Goal: Task Accomplishment & Management: Use online tool/utility

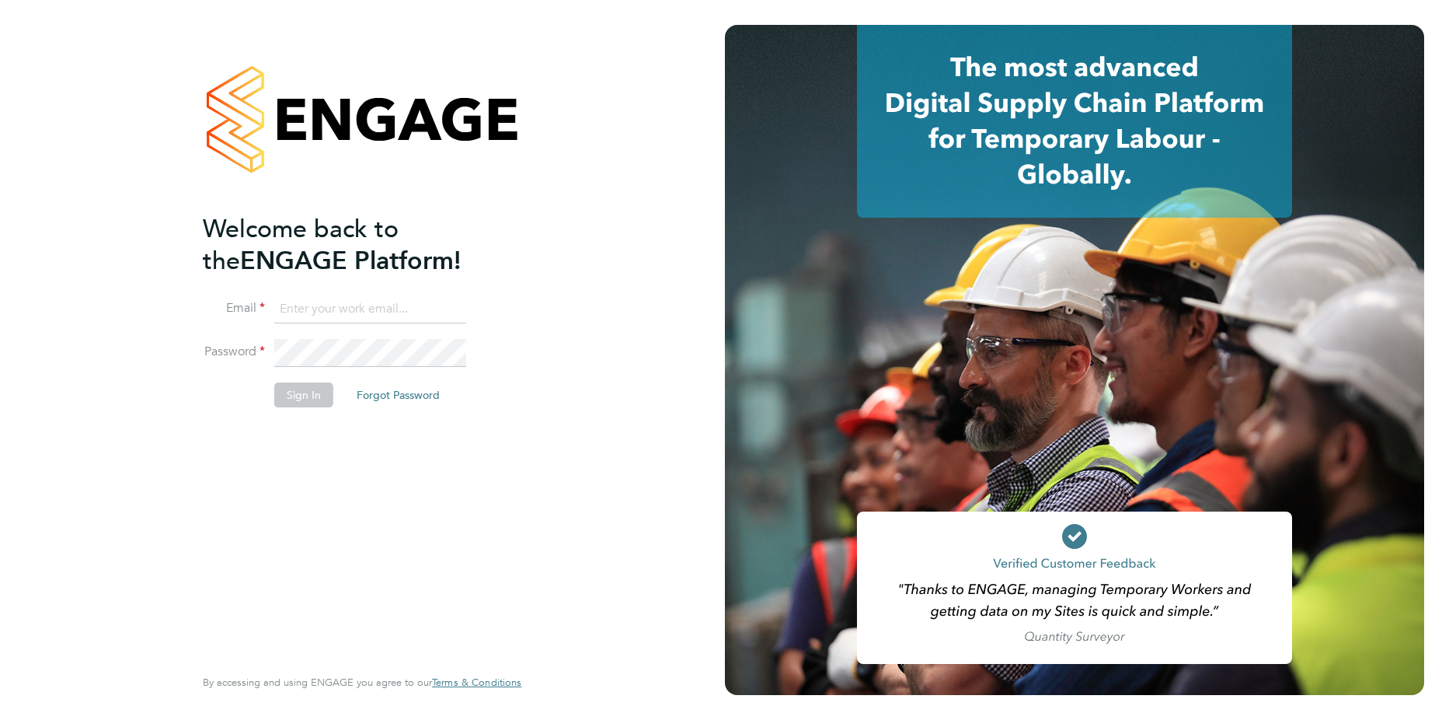
type input "marian.chitimus@vistry.co.uk"
click at [296, 390] on button "Sign In" at bounding box center [303, 394] width 59 height 25
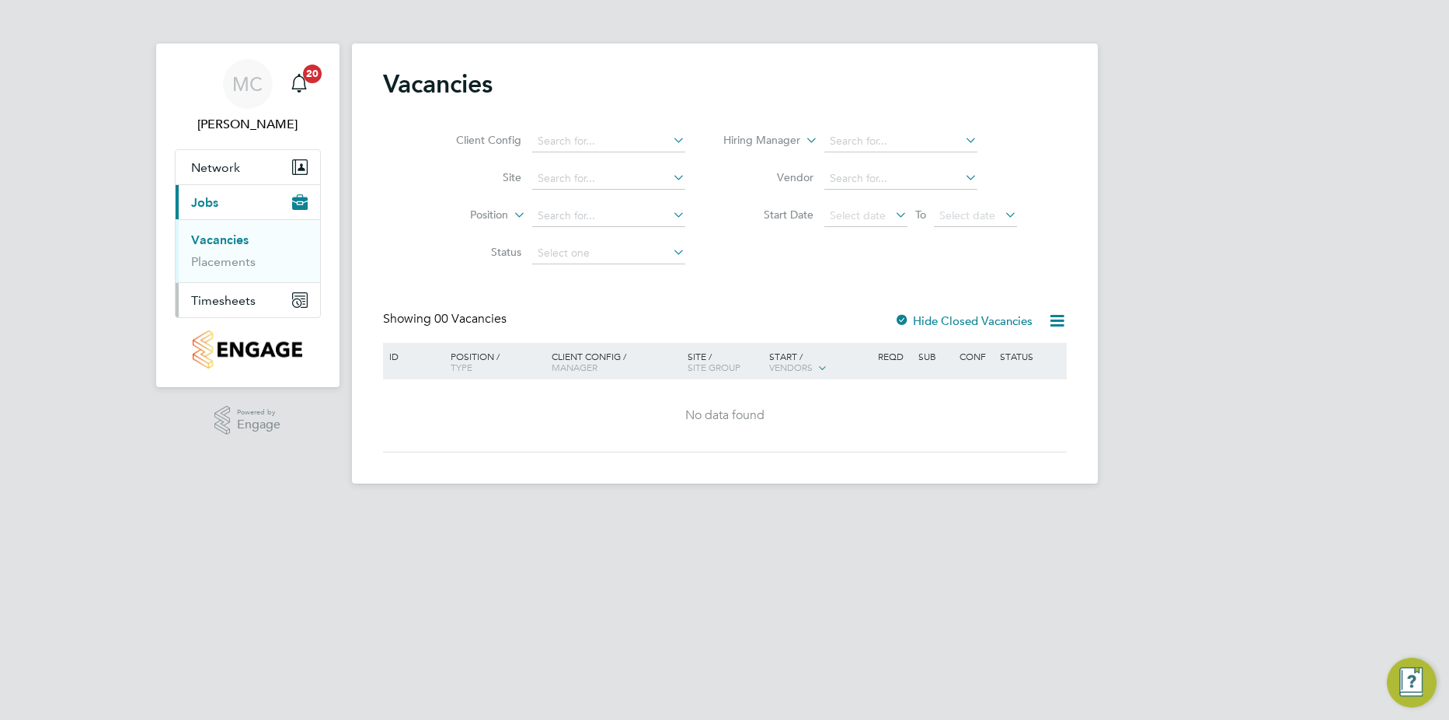
click at [207, 298] on span "Timesheets" at bounding box center [223, 300] width 64 height 15
click at [240, 275] on link "Timesheets" at bounding box center [223, 274] width 64 height 15
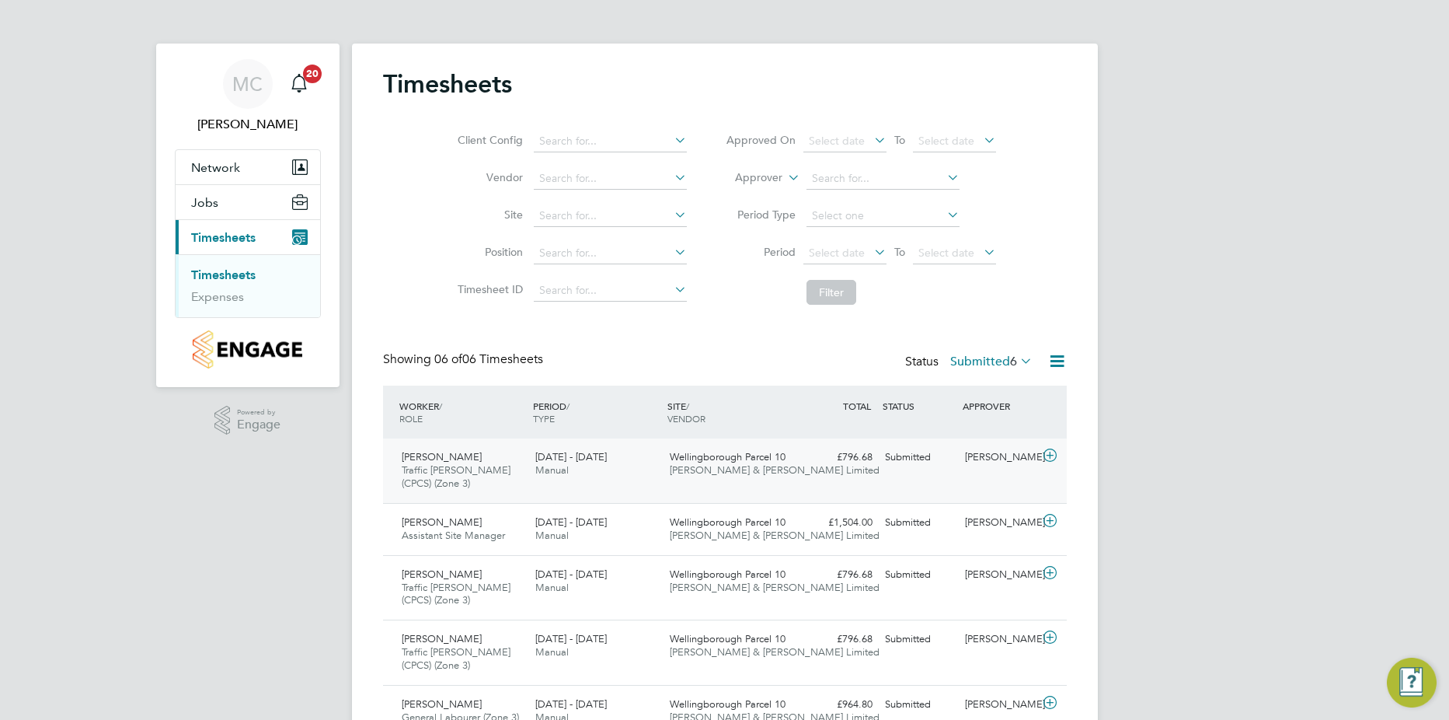
click at [1054, 456] on icon at bounding box center [1049, 455] width 19 height 12
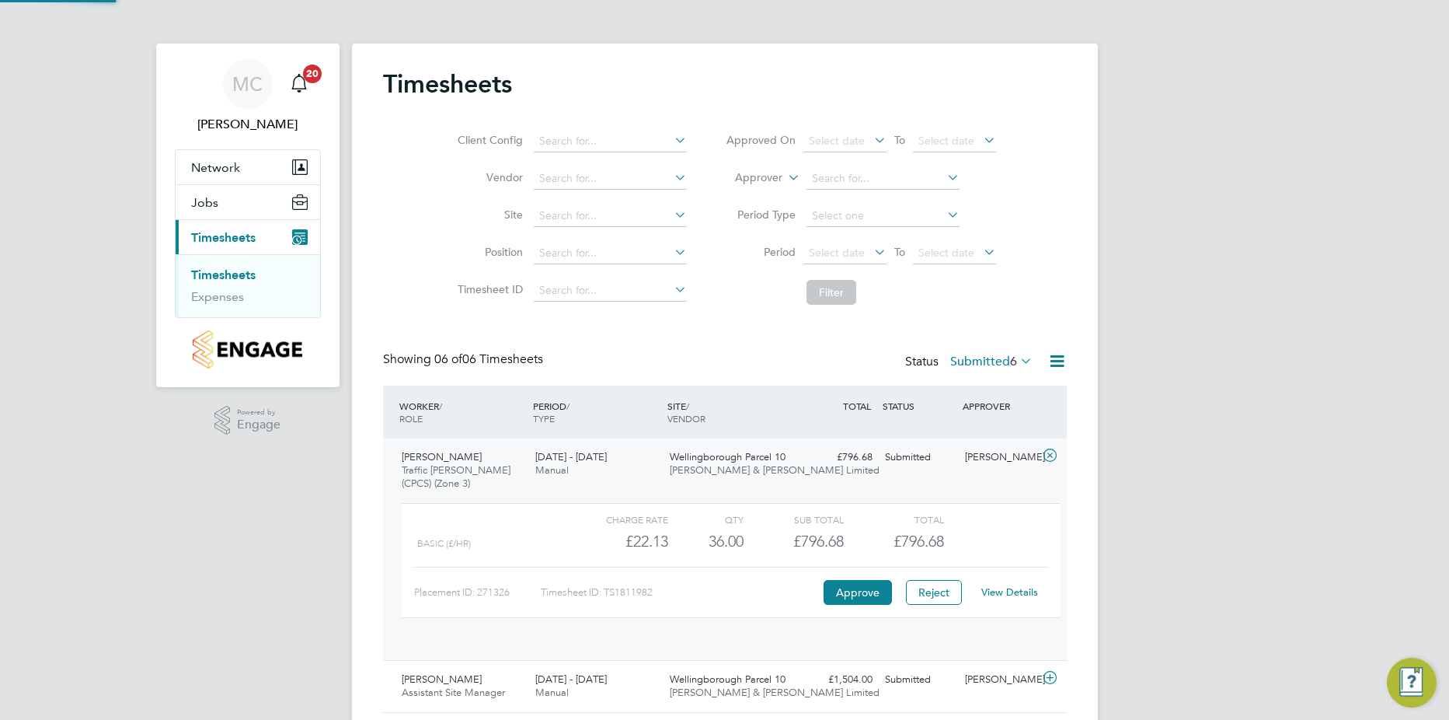
scroll to position [26, 152]
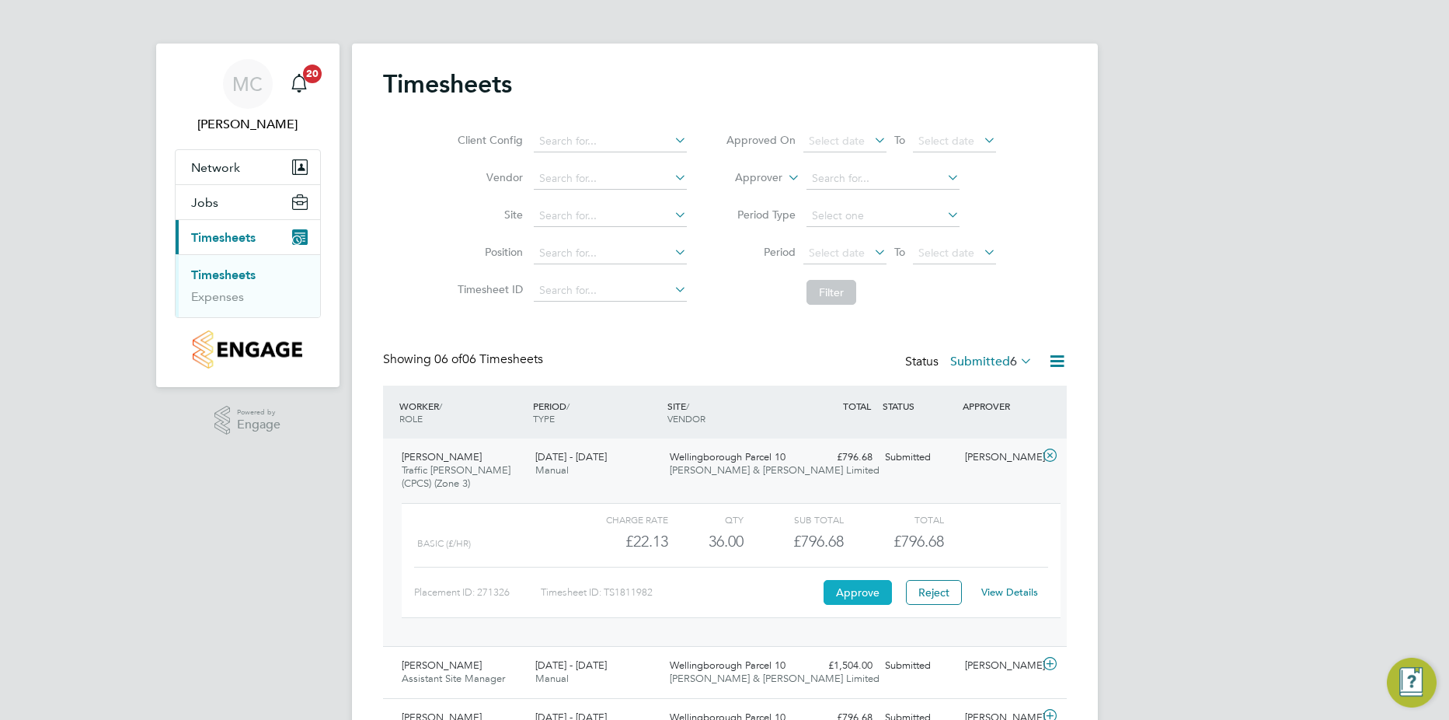
click at [854, 592] on button "Approve" at bounding box center [858, 592] width 68 height 25
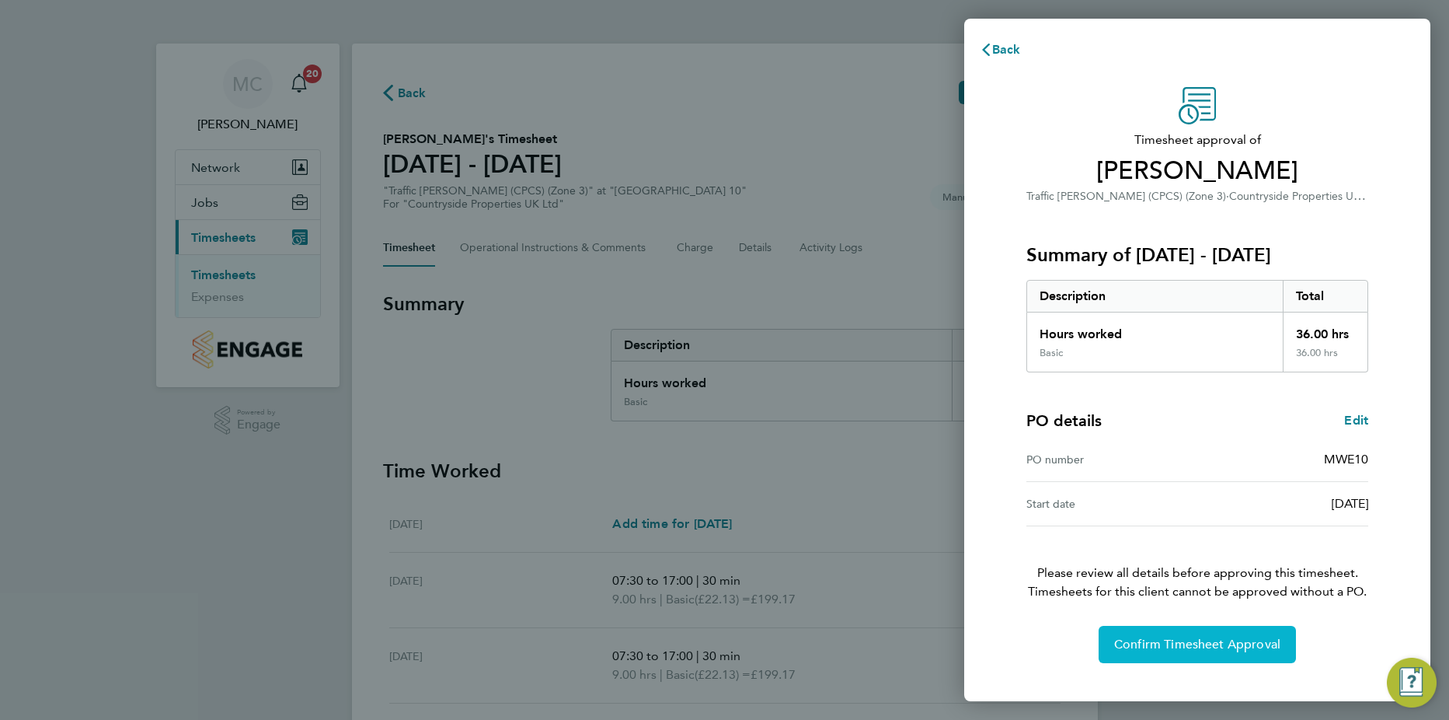
click at [1207, 650] on span "Confirm Timesheet Approval" at bounding box center [1197, 644] width 166 height 16
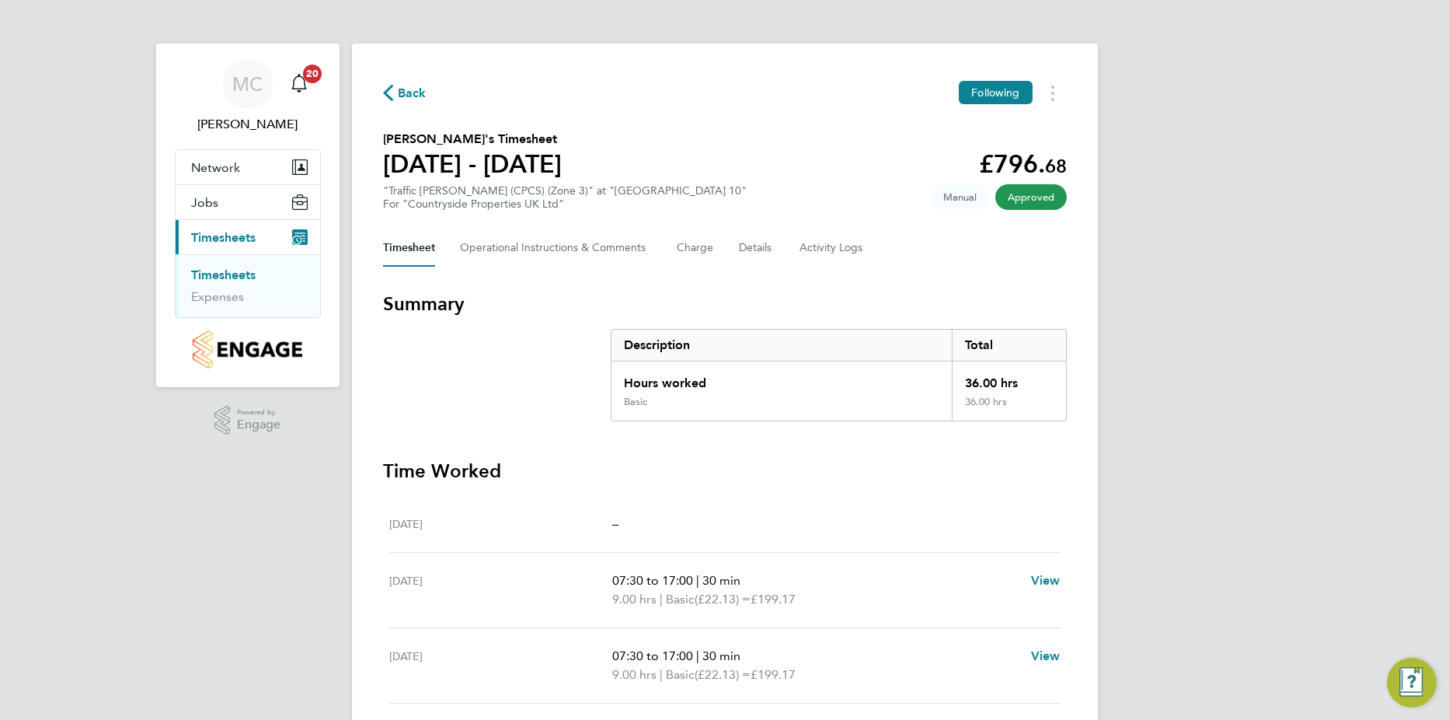
click at [242, 277] on link "Timesheets" at bounding box center [223, 274] width 64 height 15
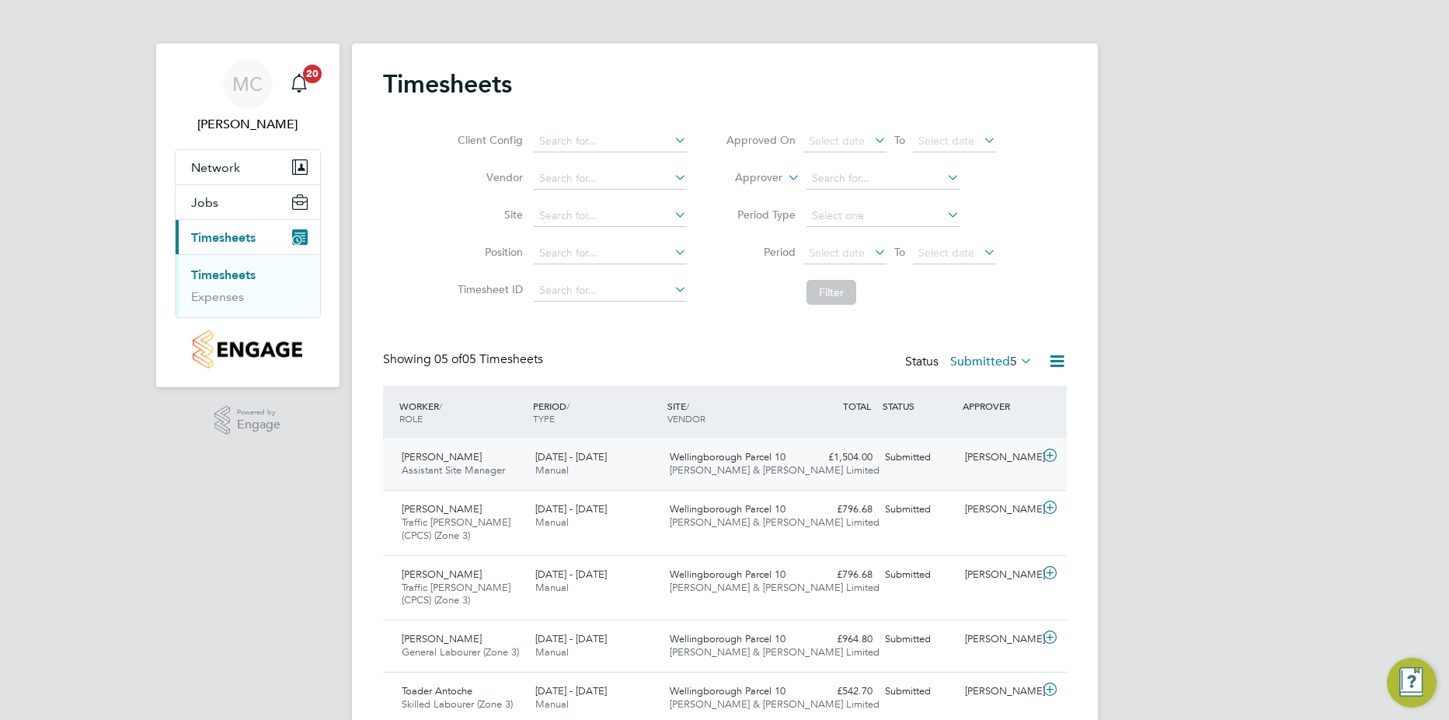
click at [1050, 451] on icon at bounding box center [1049, 455] width 19 height 12
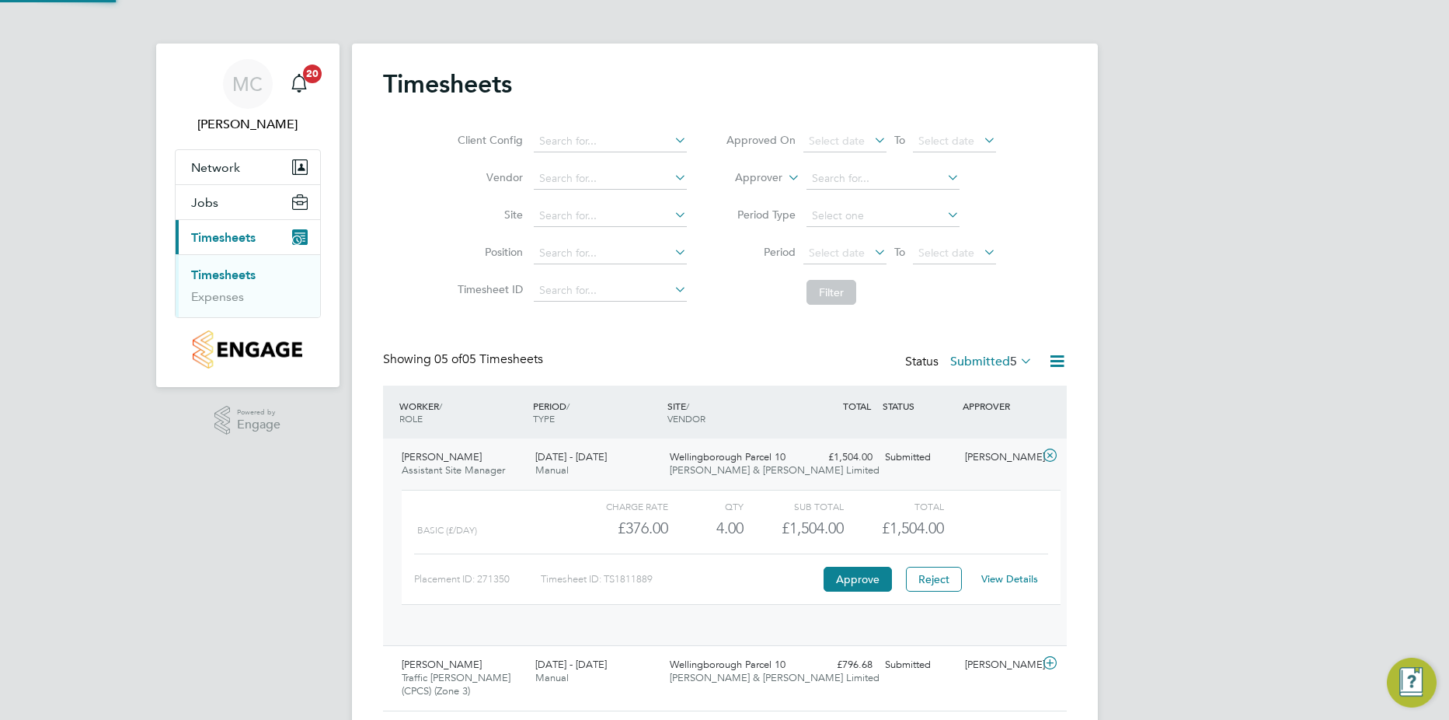
scroll to position [26, 152]
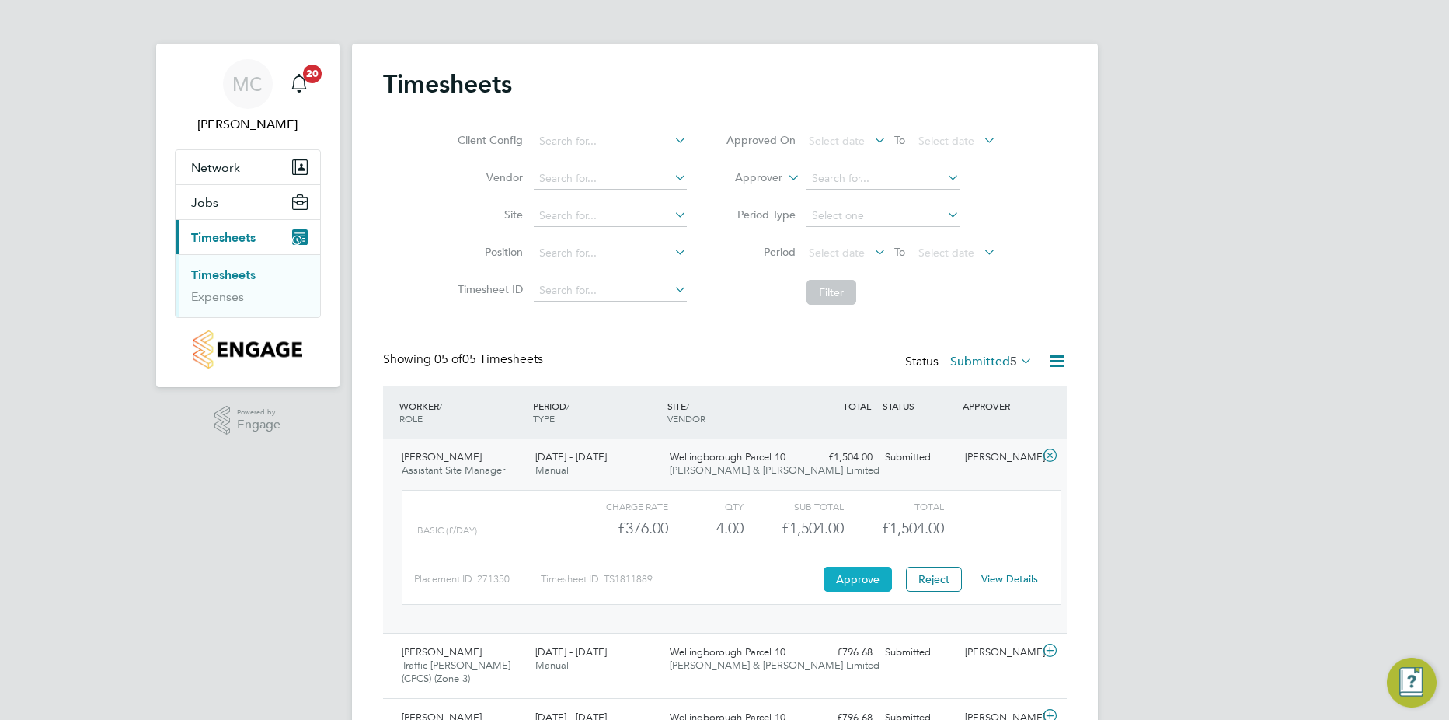
click at [846, 585] on button "Approve" at bounding box center [858, 578] width 68 height 25
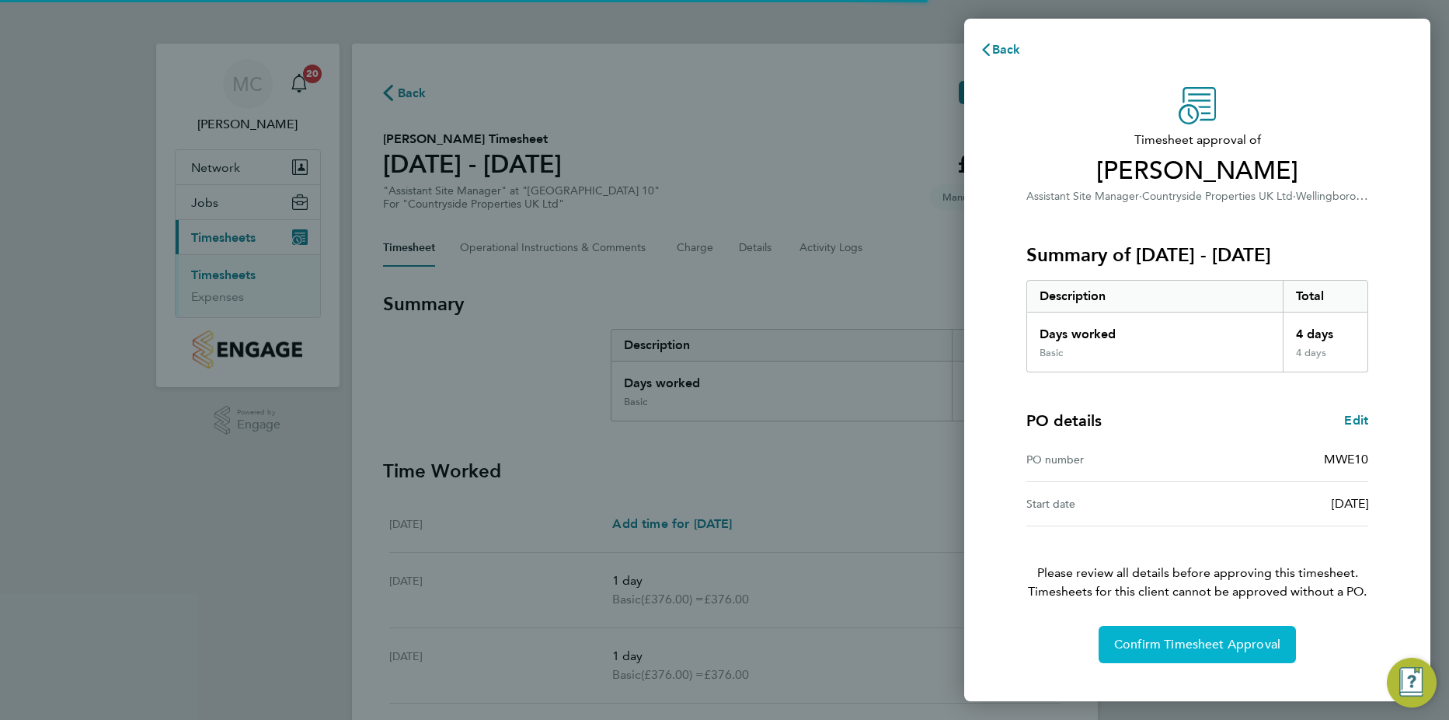
click at [1227, 653] on button "Confirm Timesheet Approval" at bounding box center [1197, 644] width 197 height 37
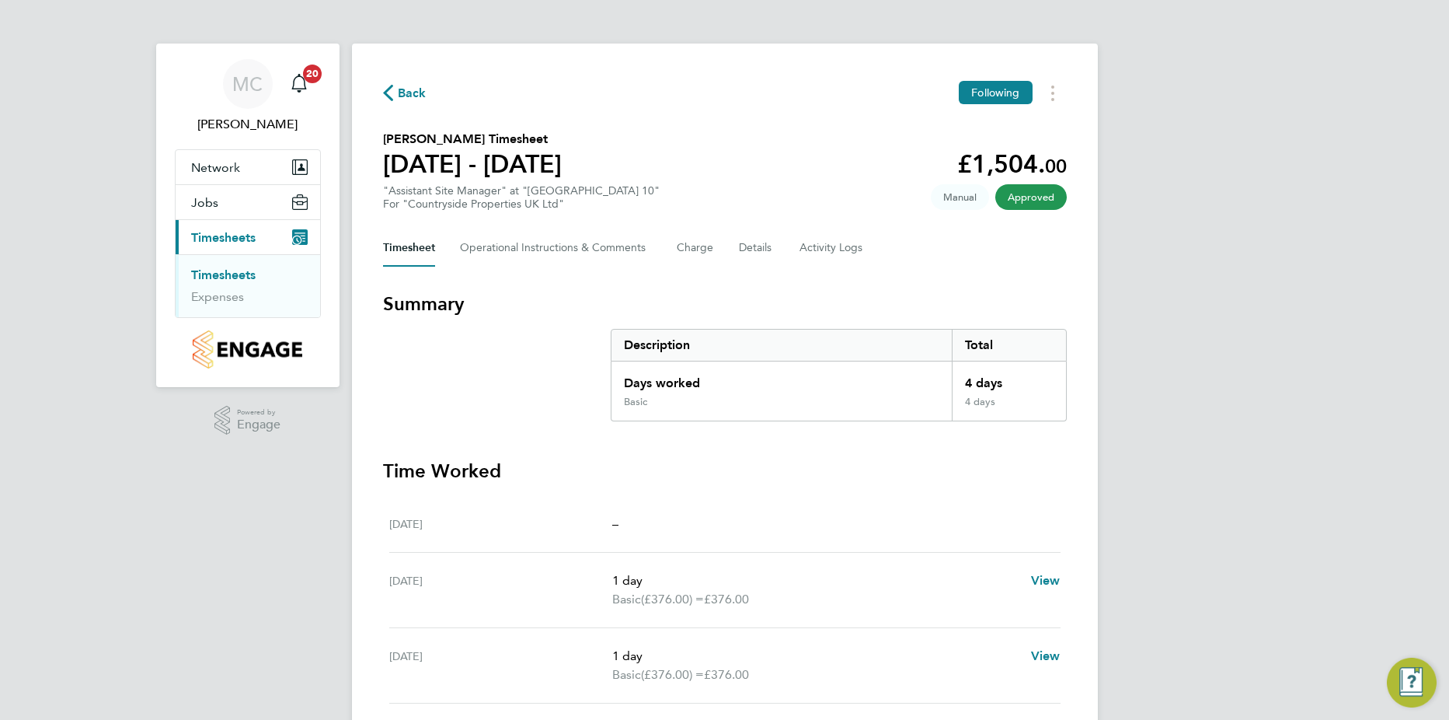
click at [248, 271] on link "Timesheets" at bounding box center [223, 274] width 64 height 15
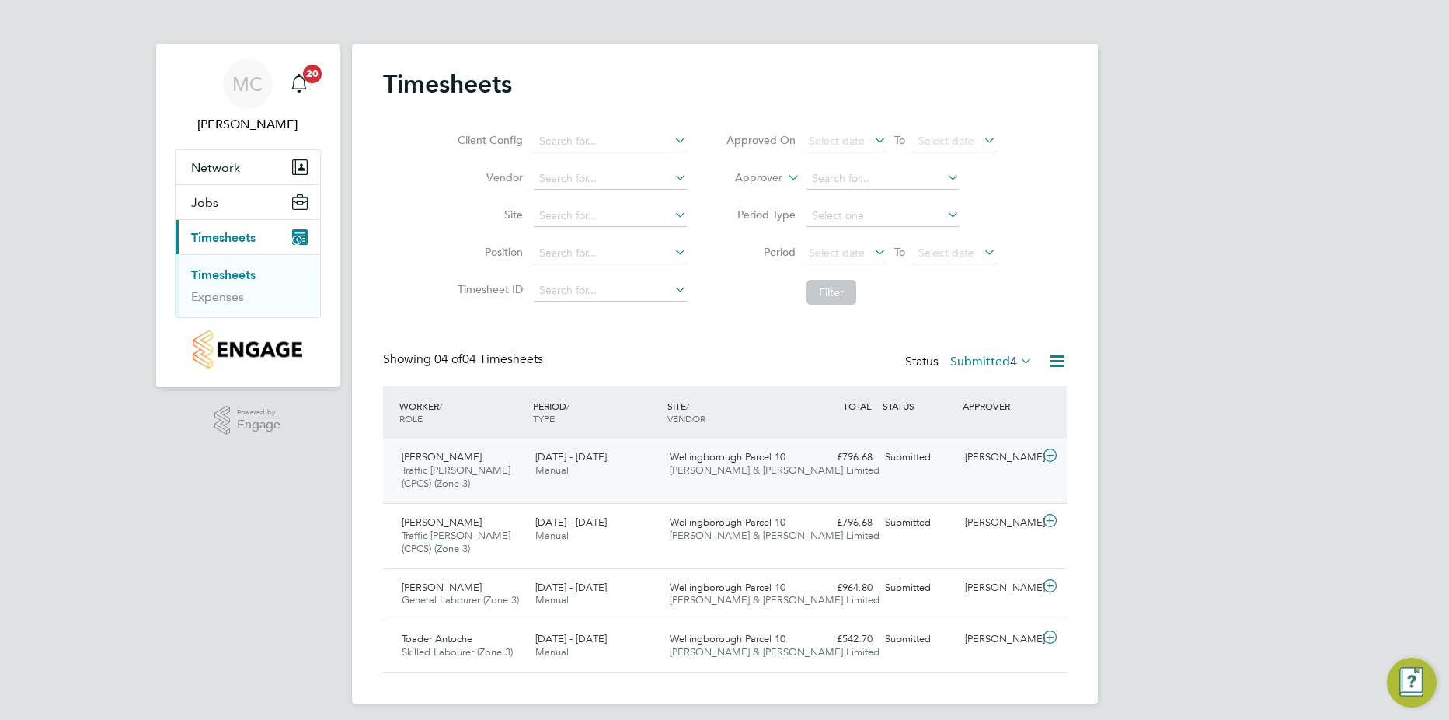
click at [1050, 449] on icon at bounding box center [1049, 455] width 19 height 12
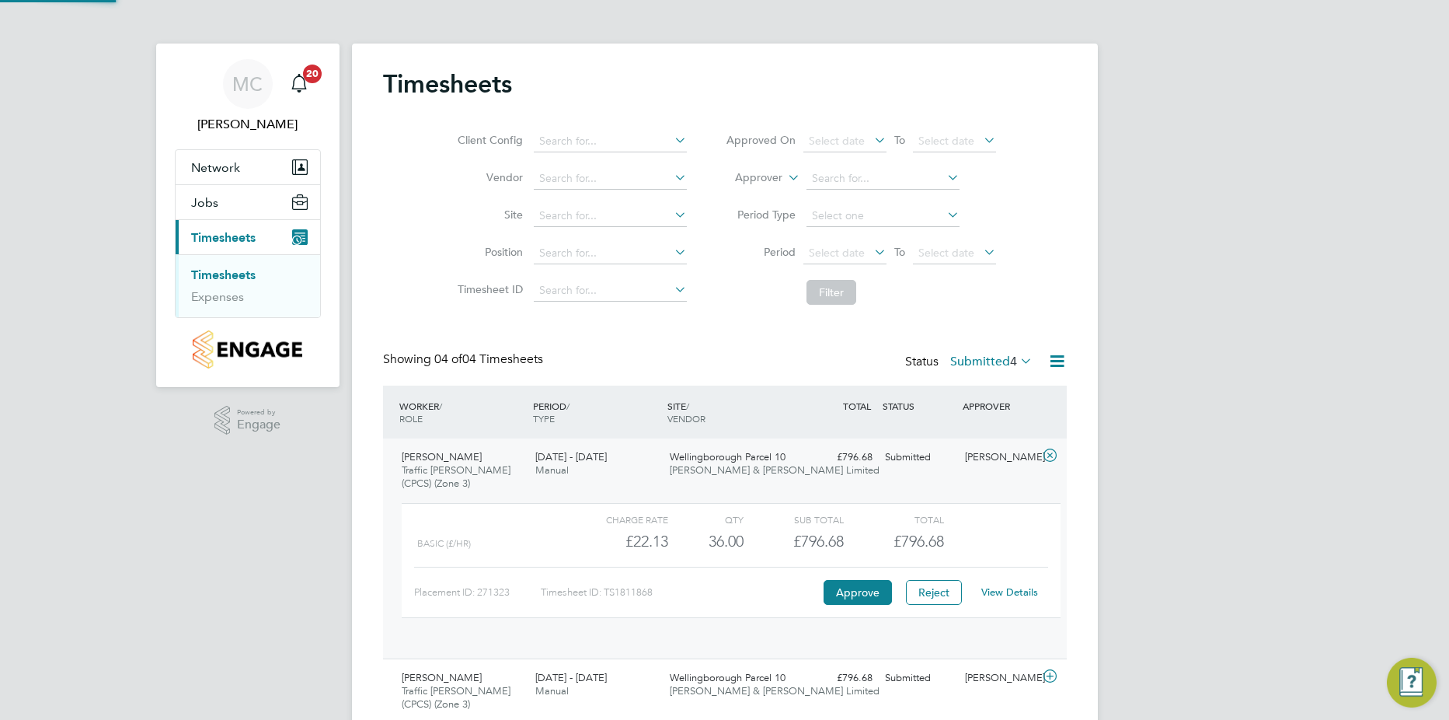
scroll to position [26, 152]
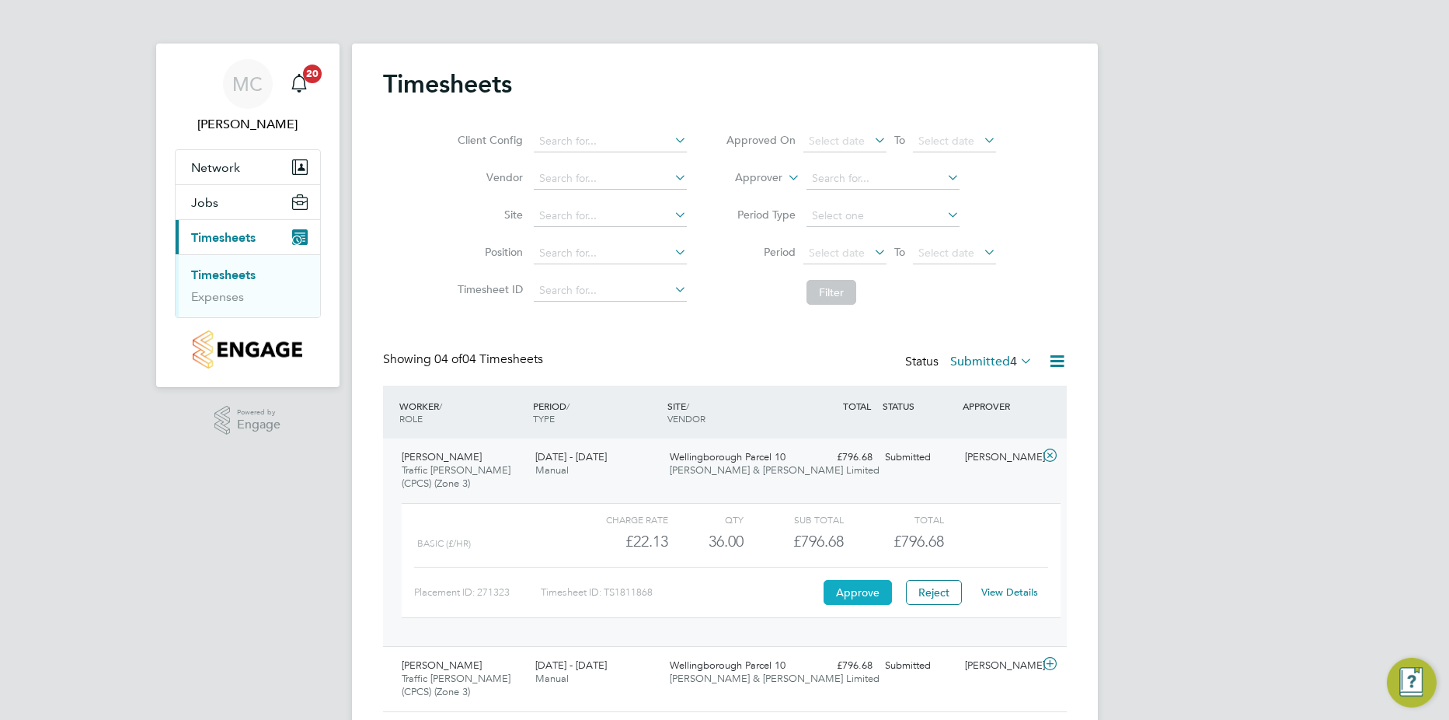
click at [863, 591] on button "Approve" at bounding box center [858, 592] width 68 height 25
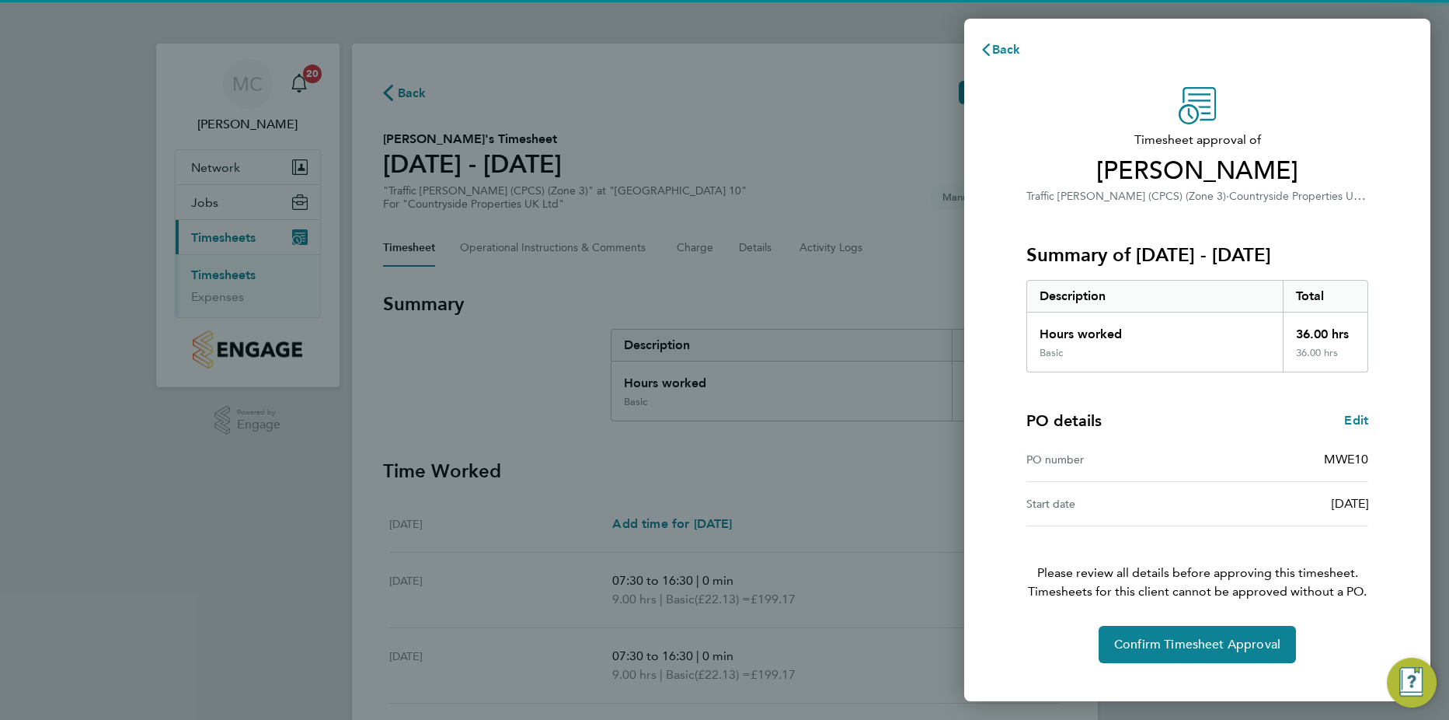
click at [1187, 625] on div "Timesheet approval of [PERSON_NAME] Traffic [PERSON_NAME] (CPCS) (Zone 3) · Cou…" at bounding box center [1197, 375] width 379 height 576
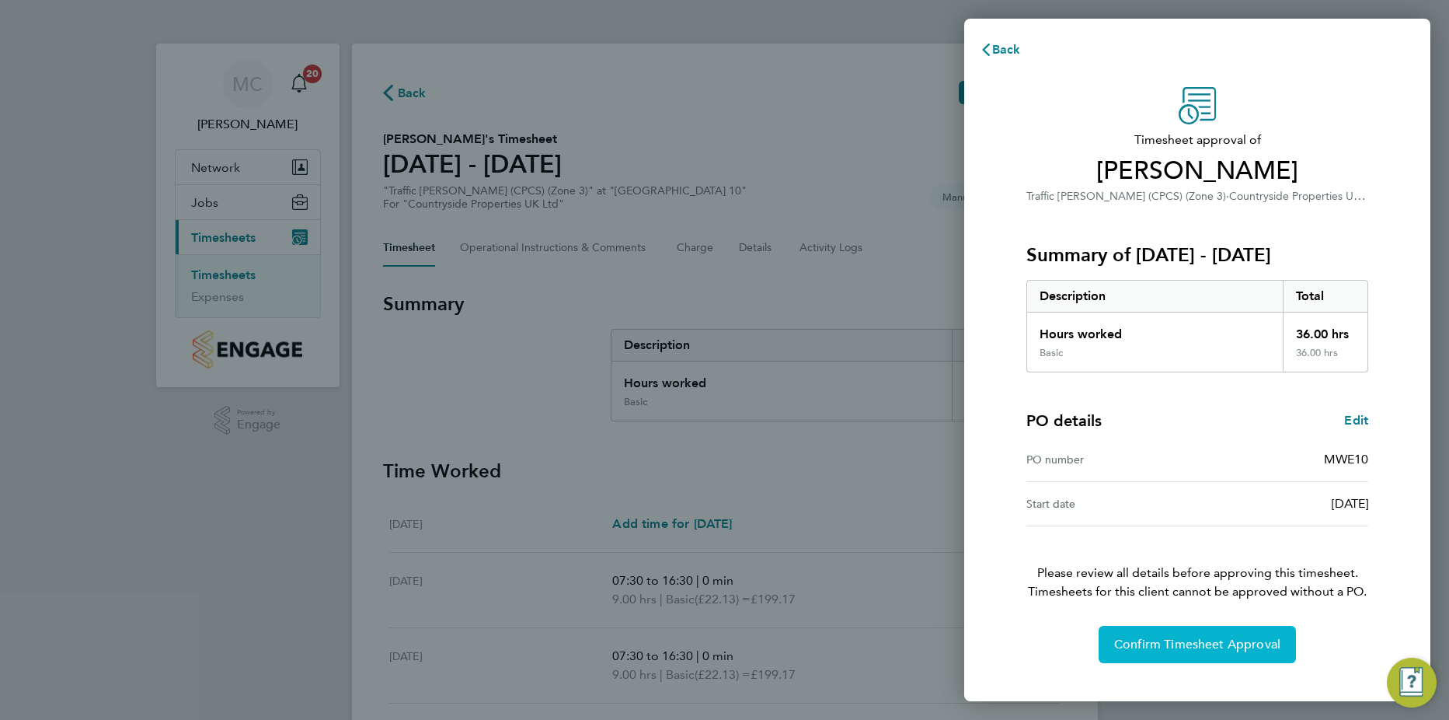
click at [1186, 632] on button "Confirm Timesheet Approval" at bounding box center [1197, 644] width 197 height 37
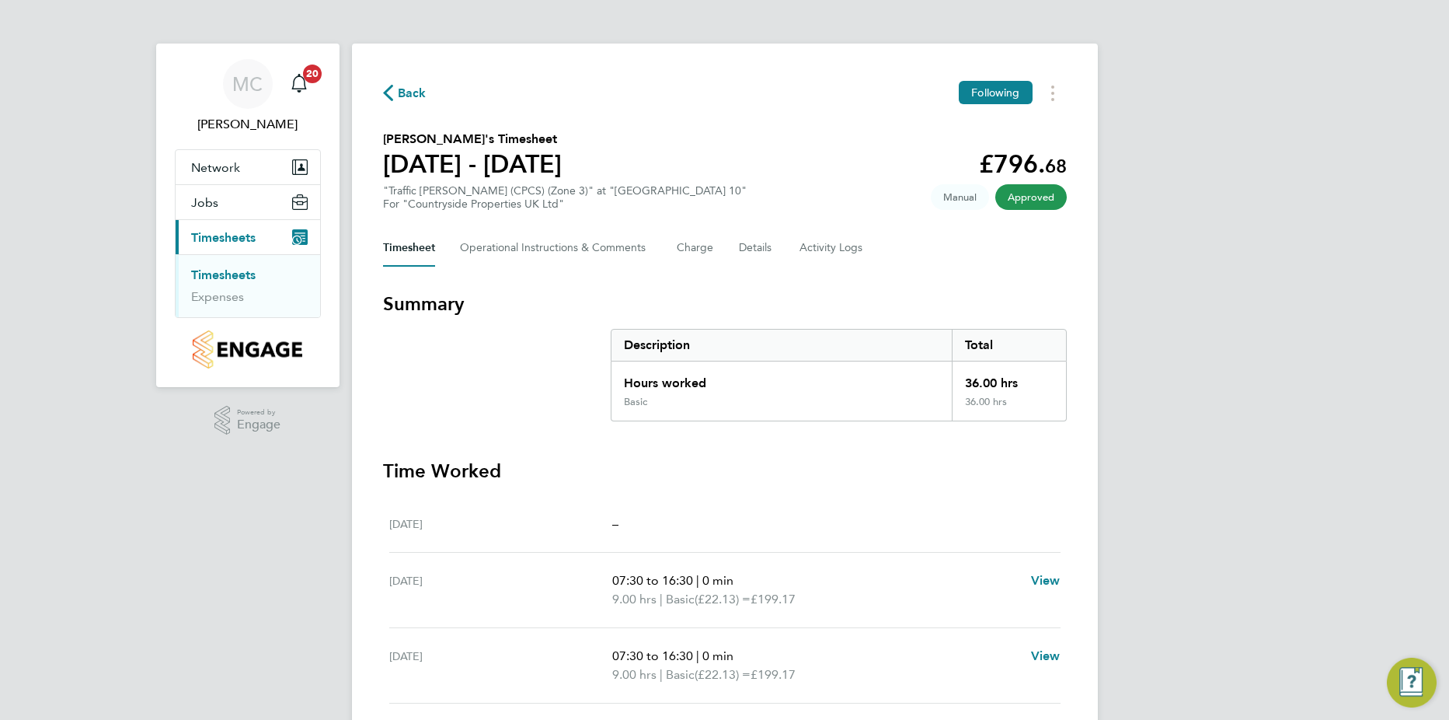
click at [236, 273] on link "Timesheets" at bounding box center [223, 274] width 64 height 15
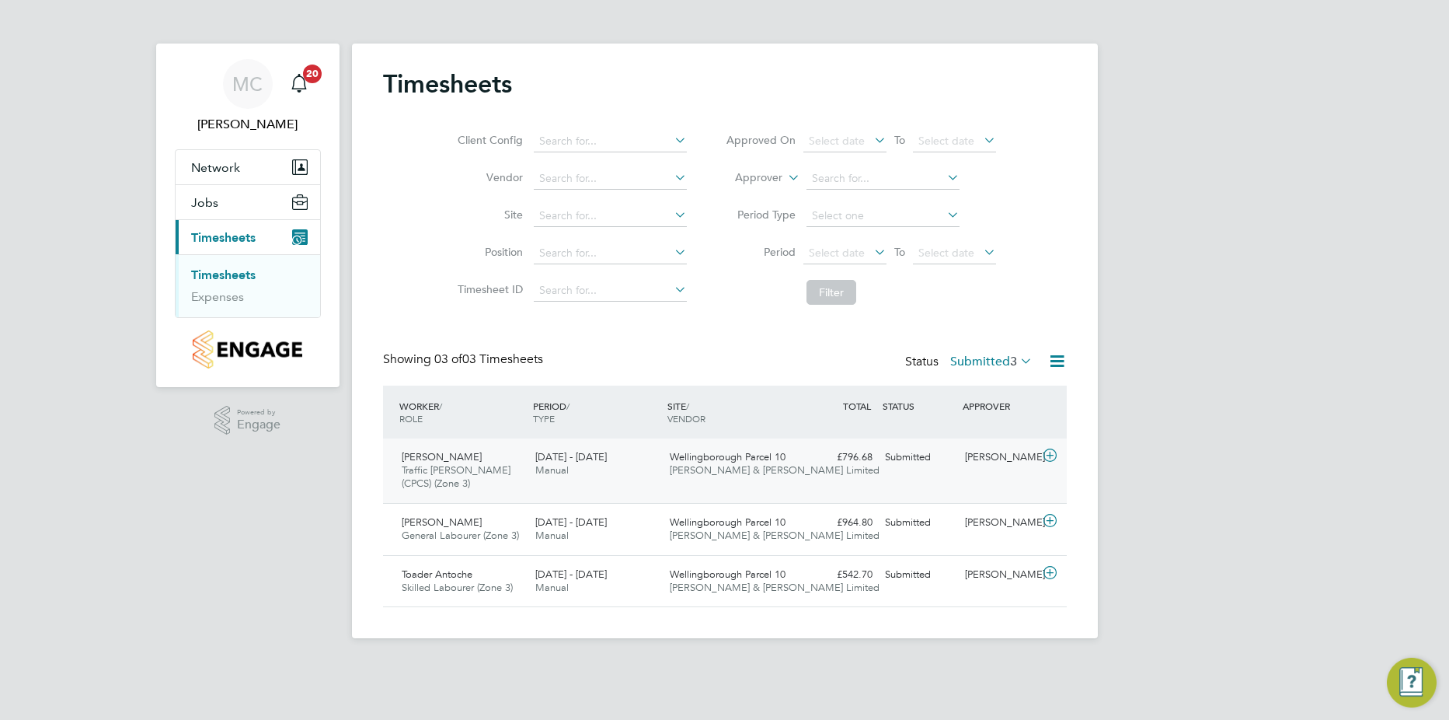
click at [1048, 456] on icon at bounding box center [1049, 455] width 19 height 12
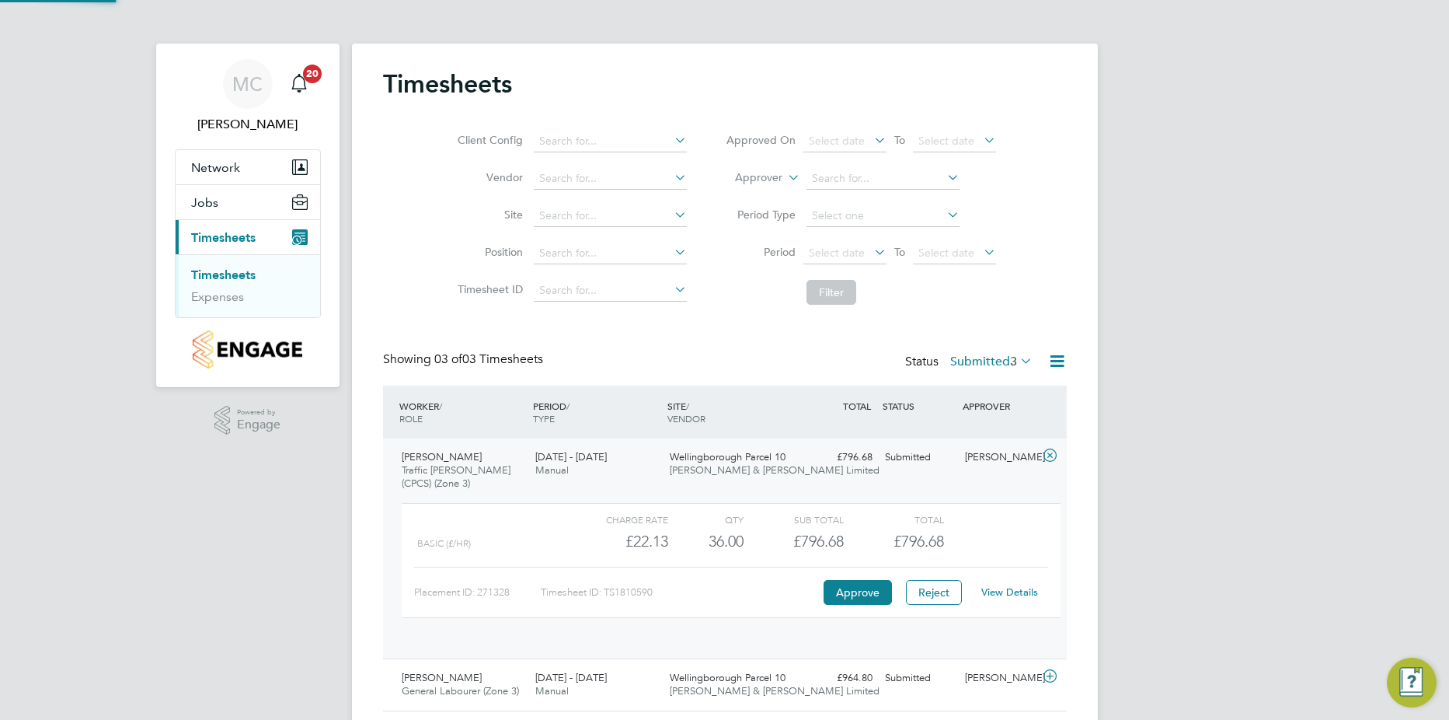
scroll to position [26, 152]
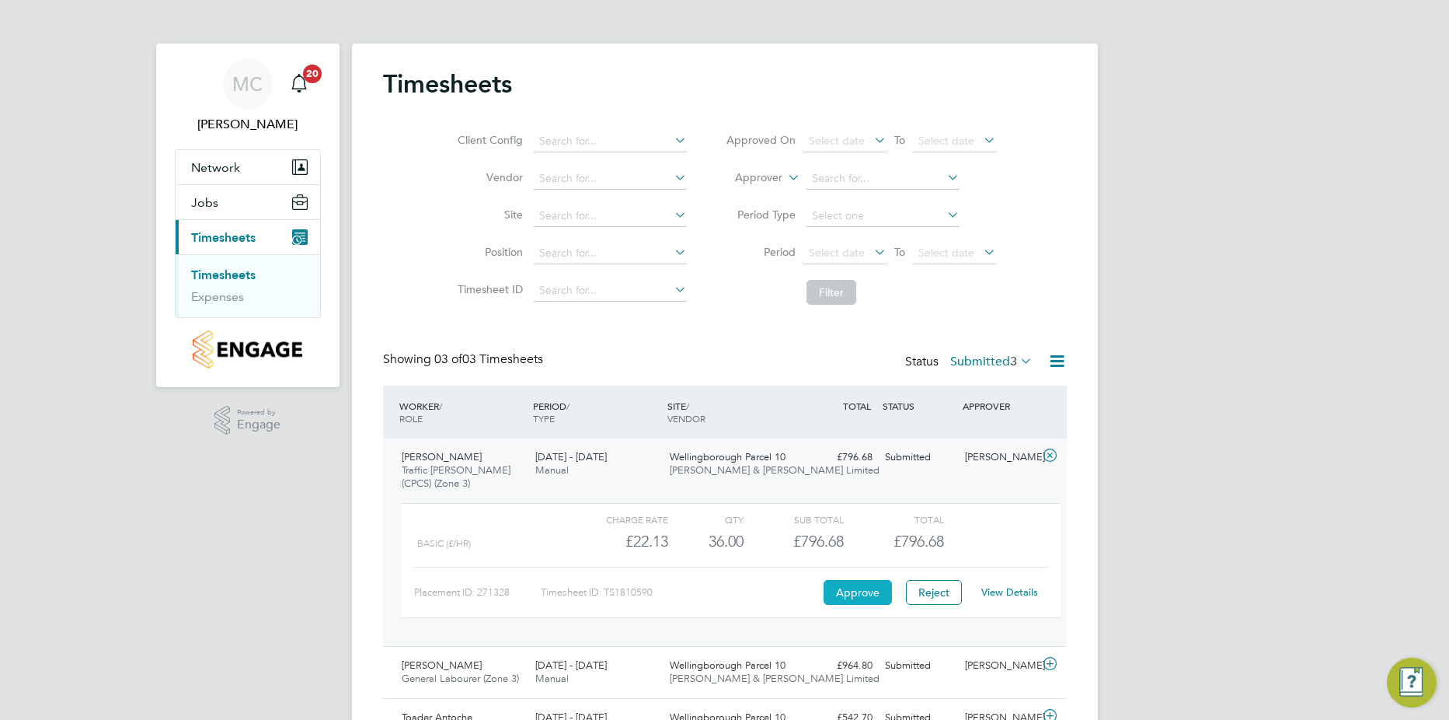
click at [844, 590] on button "Approve" at bounding box center [858, 592] width 68 height 25
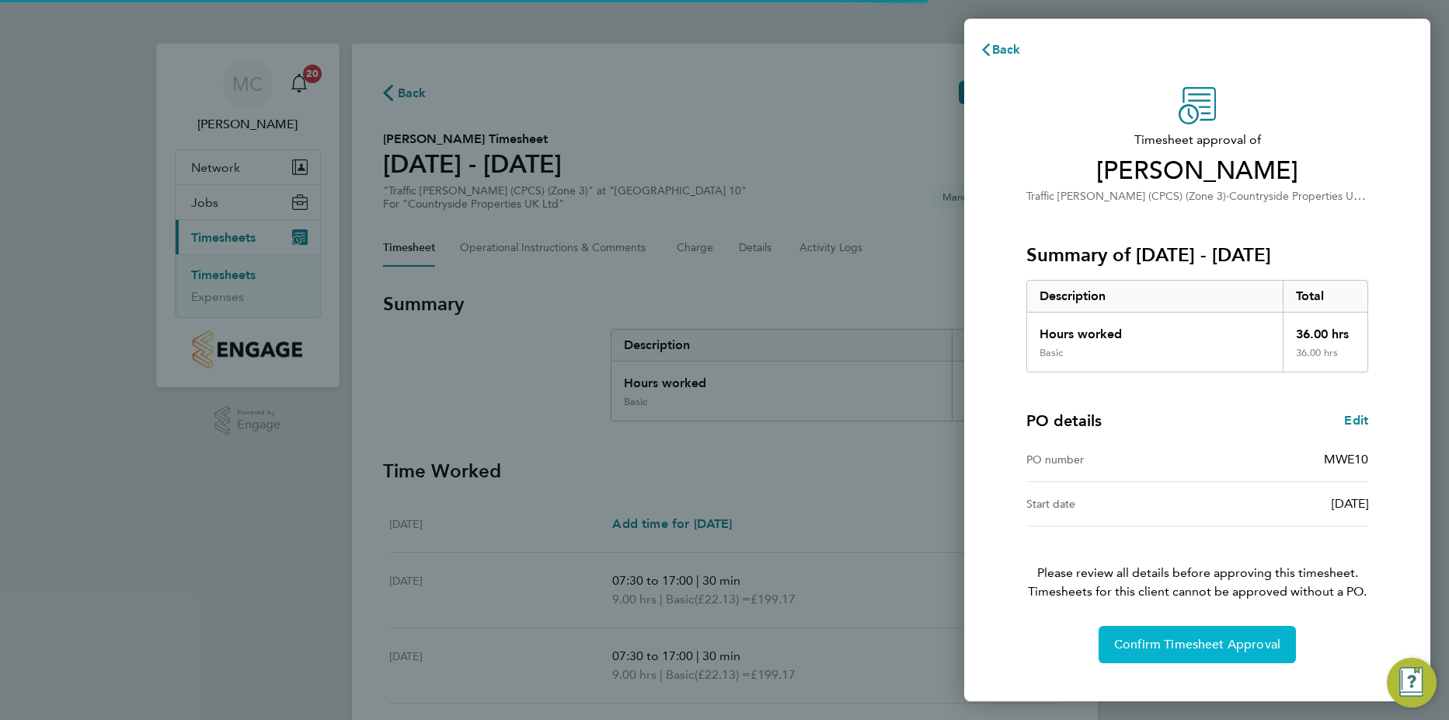
click at [1149, 636] on button "Confirm Timesheet Approval" at bounding box center [1197, 644] width 197 height 37
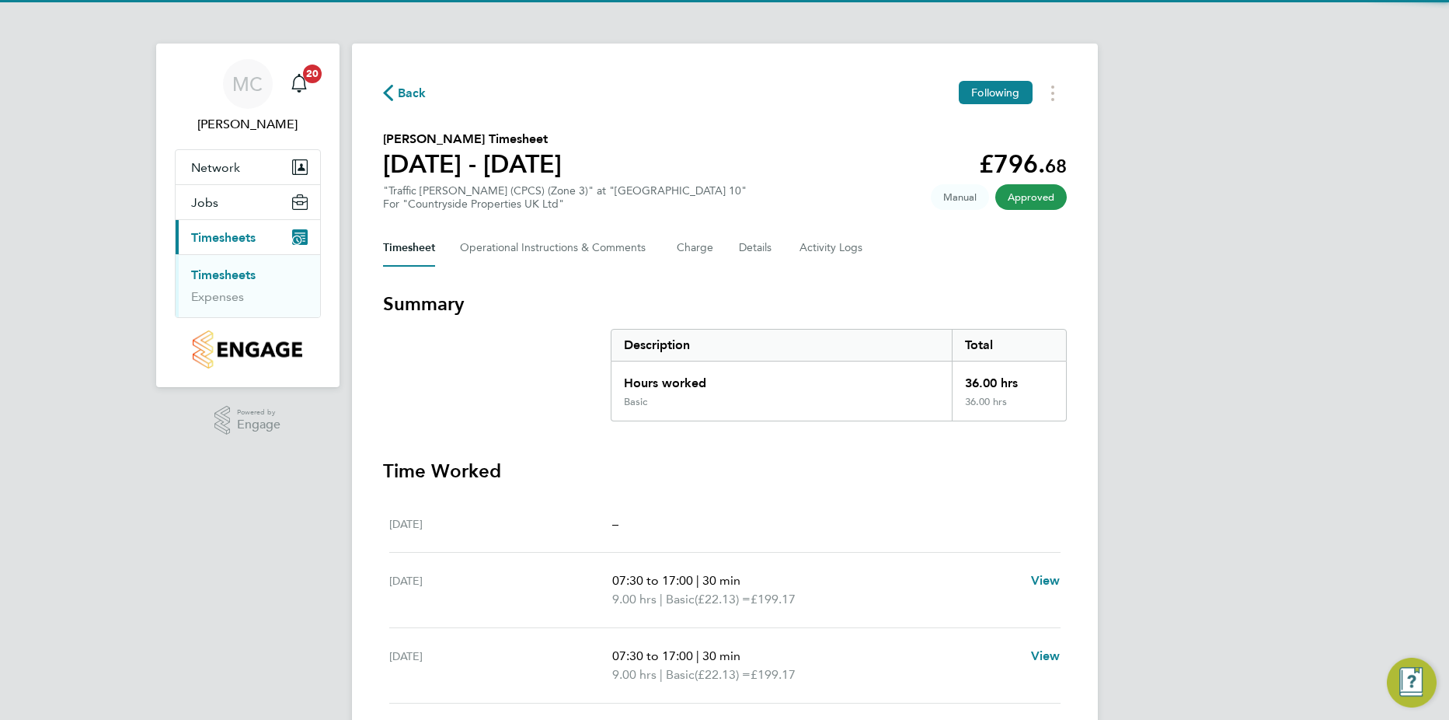
click at [235, 278] on link "Timesheets" at bounding box center [223, 274] width 64 height 15
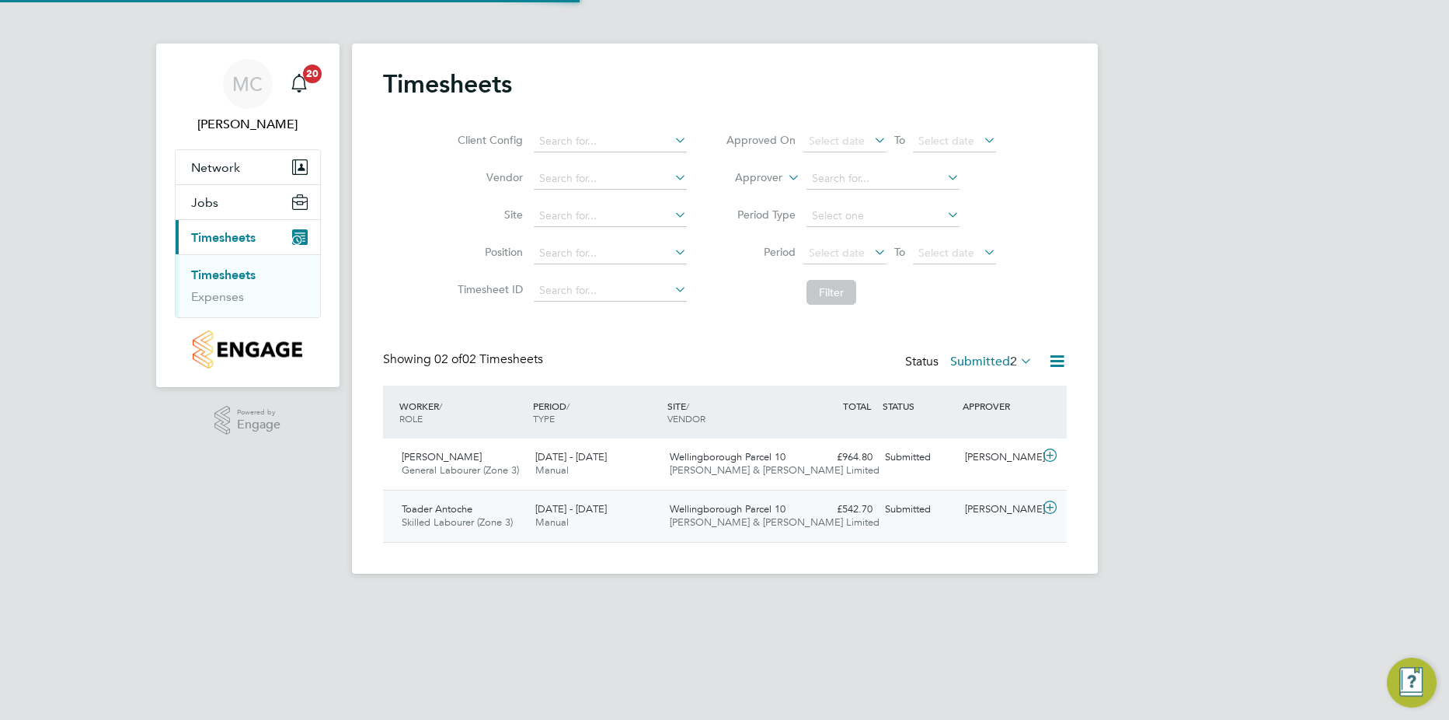
scroll to position [40, 135]
